Goal: Information Seeking & Learning: Learn about a topic

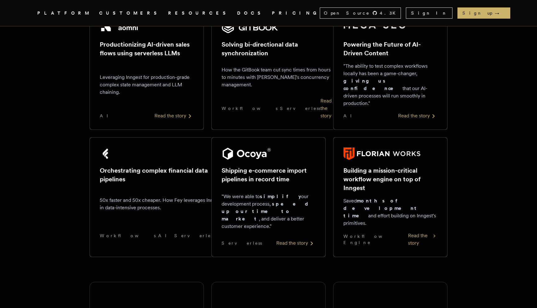
scroll to position [380, 0]
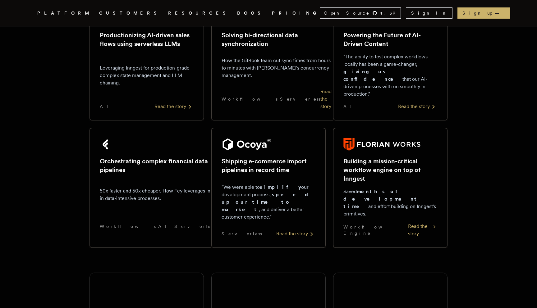
click at [104, 128] on div "Orchestrating complex financial data pipelines 50x faster and 50x cheaper. How …" at bounding box center [163, 187] width 146 height 119
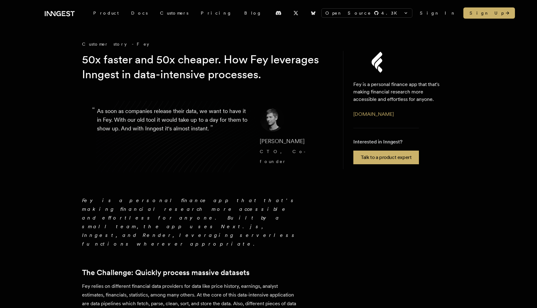
click at [259, 66] on h1 "50x faster and 50x cheaper. How Fey leverages Inngest in data-intensive process…" at bounding box center [201, 67] width 238 height 30
click at [381, 117] on p "[DOMAIN_NAME]" at bounding box center [373, 114] width 40 height 7
click at [379, 116] on link "[DOMAIN_NAME]" at bounding box center [373, 114] width 40 height 6
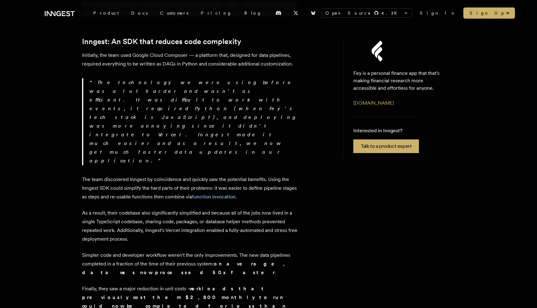
scroll to position [662, 0]
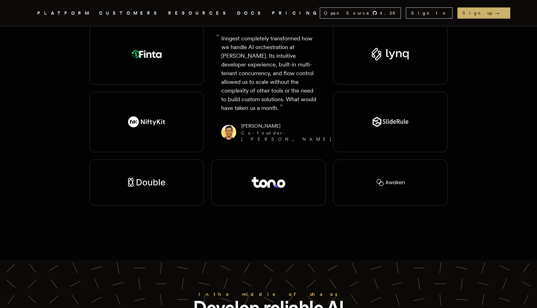
scroll to position [1014, 0]
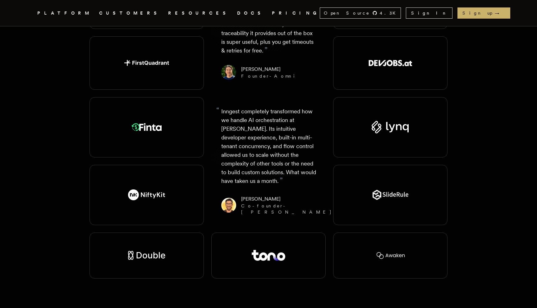
click at [131, 233] on div at bounding box center [146, 256] width 114 height 46
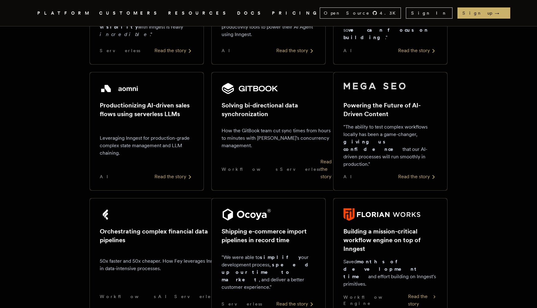
scroll to position [0, 0]
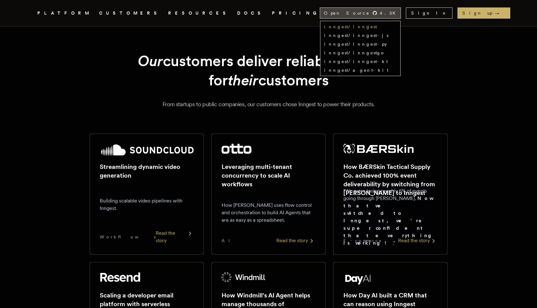
click at [377, 28] on link "inngest/inngest" at bounding box center [350, 26] width 53 height 5
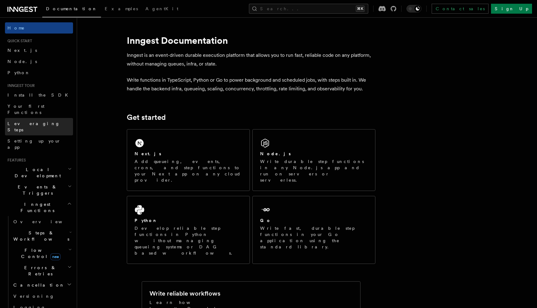
scroll to position [134, 0]
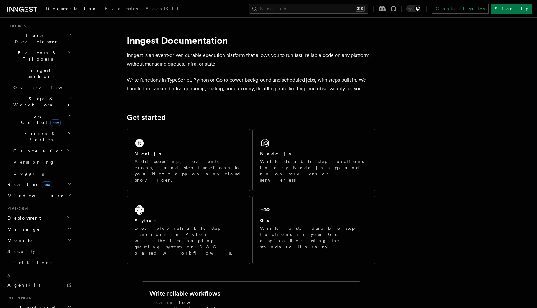
click at [43, 179] on h2 "Realtime new" at bounding box center [39, 184] width 68 height 11
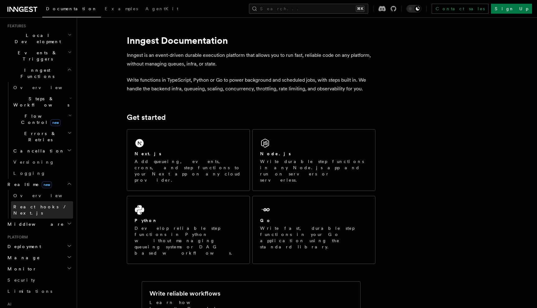
click at [45, 201] on link "React hooks / Next.js" at bounding box center [42, 209] width 62 height 17
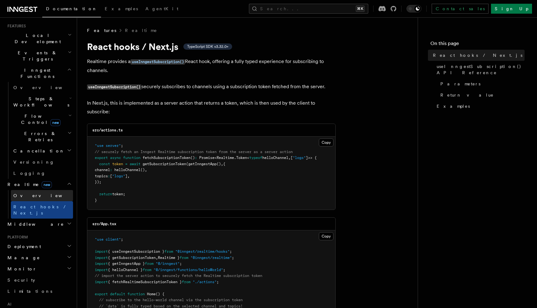
click at [42, 190] on link "Overview" at bounding box center [42, 195] width 62 height 11
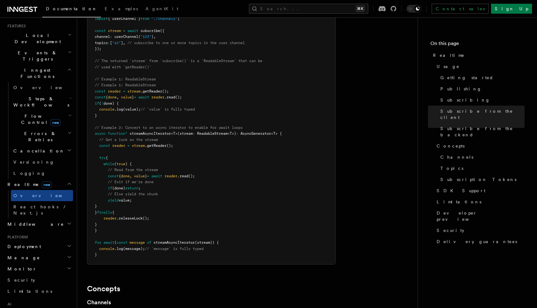
scroll to position [1490, 0]
